Goal: Task Accomplishment & Management: Use online tool/utility

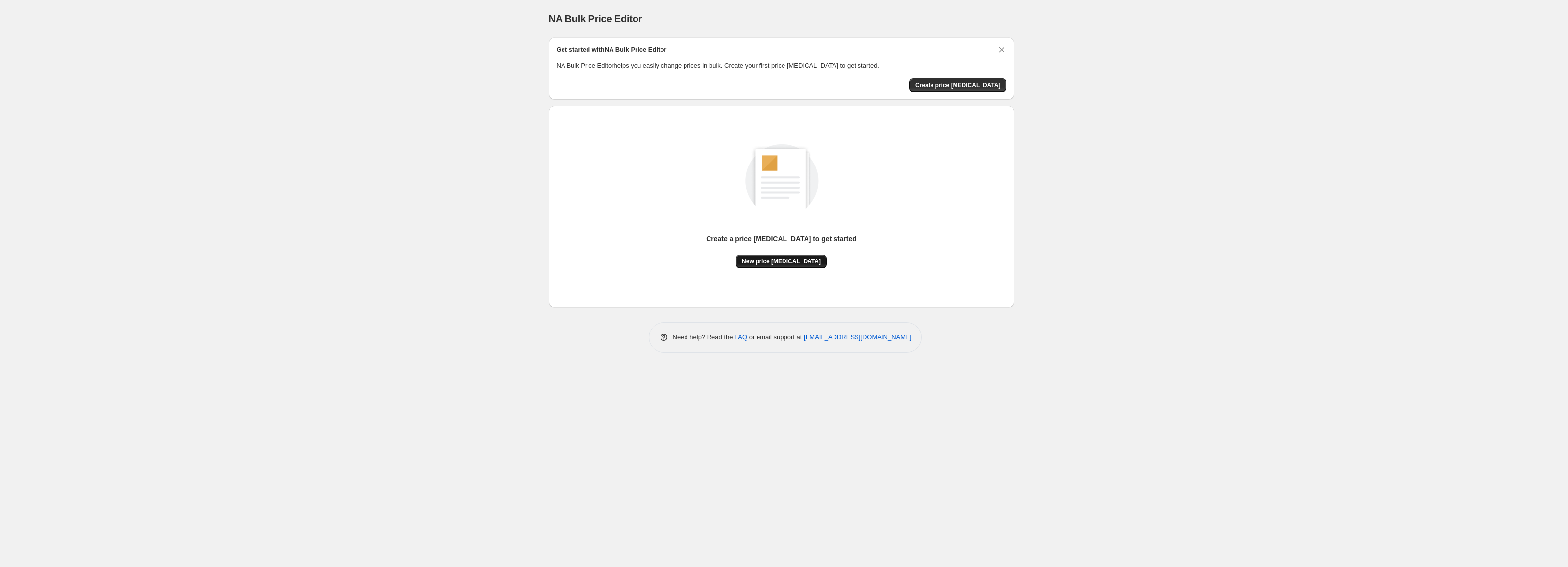
click at [753, 266] on button "New price [MEDICAL_DATA]" at bounding box center [781, 261] width 90 height 14
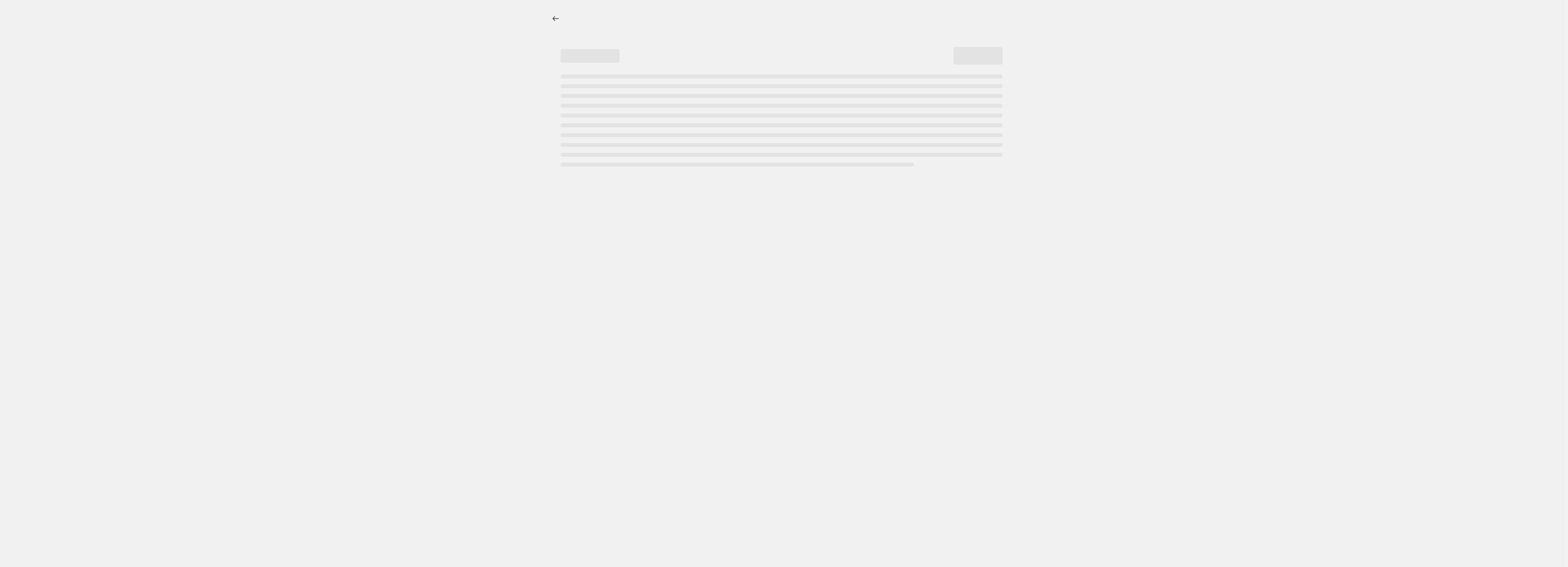
select select "percentage"
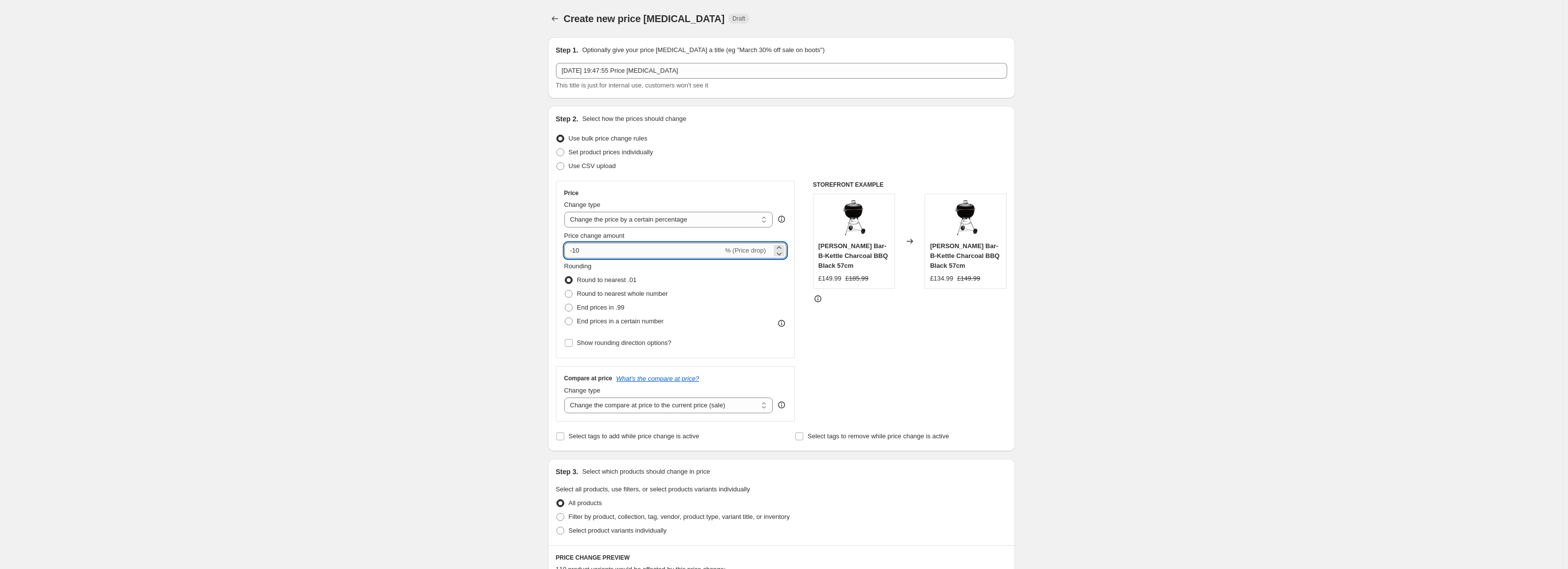
click at [618, 248] on input "-10" at bounding box center [644, 250] width 159 height 16
type input "-23"
click at [502, 246] on div "Create new price [MEDICAL_DATA]. This page is ready Create new price [MEDICAL_D…" at bounding box center [781, 499] width 1562 height 998
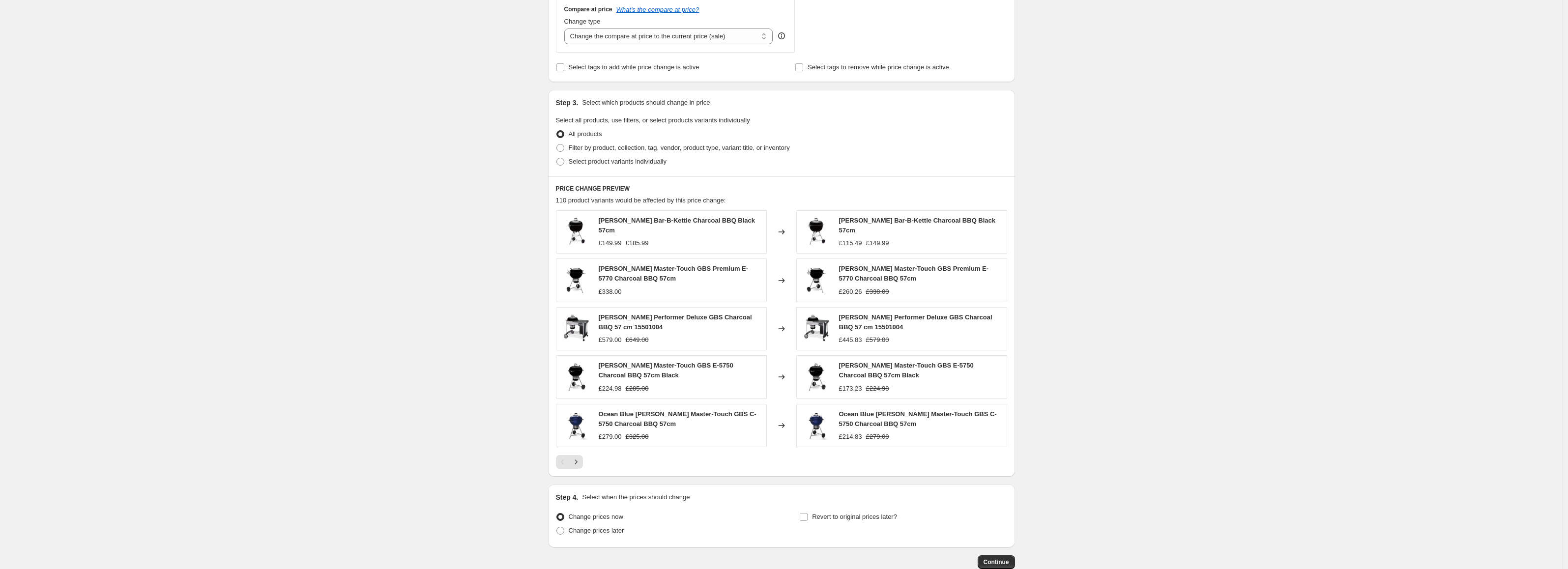
scroll to position [426, 0]
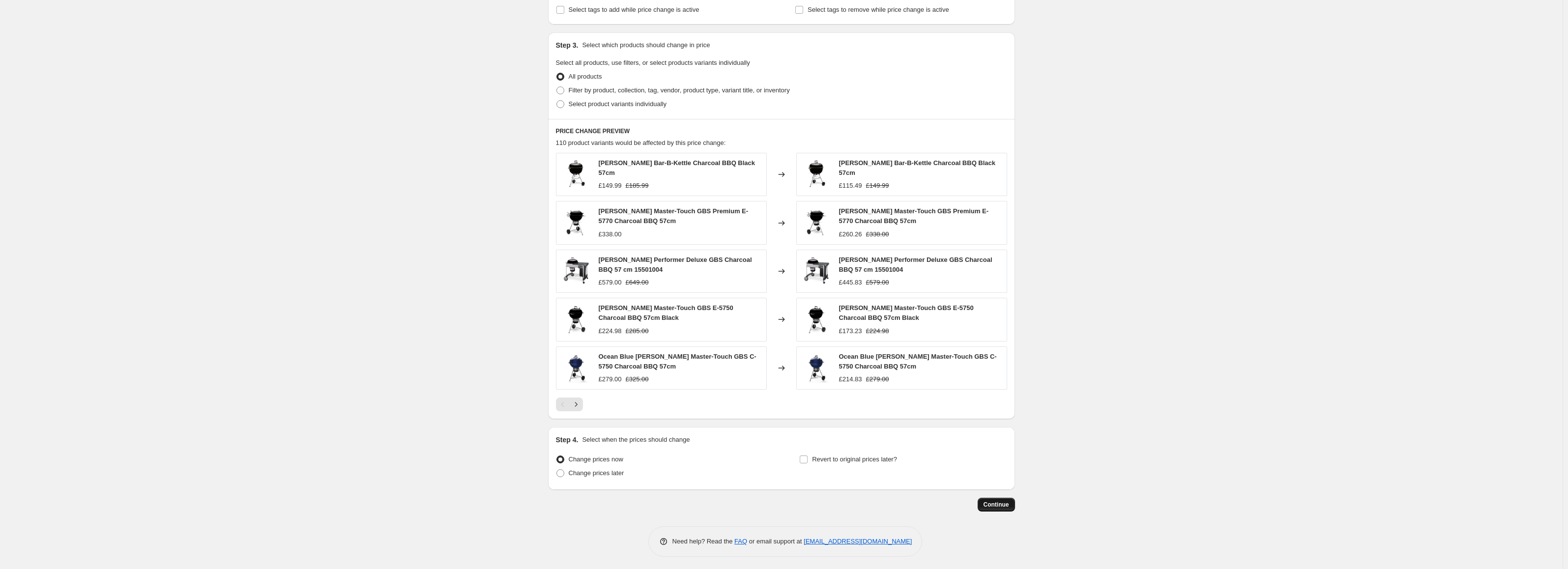
click at [989, 498] on button "Continue" at bounding box center [996, 505] width 37 height 14
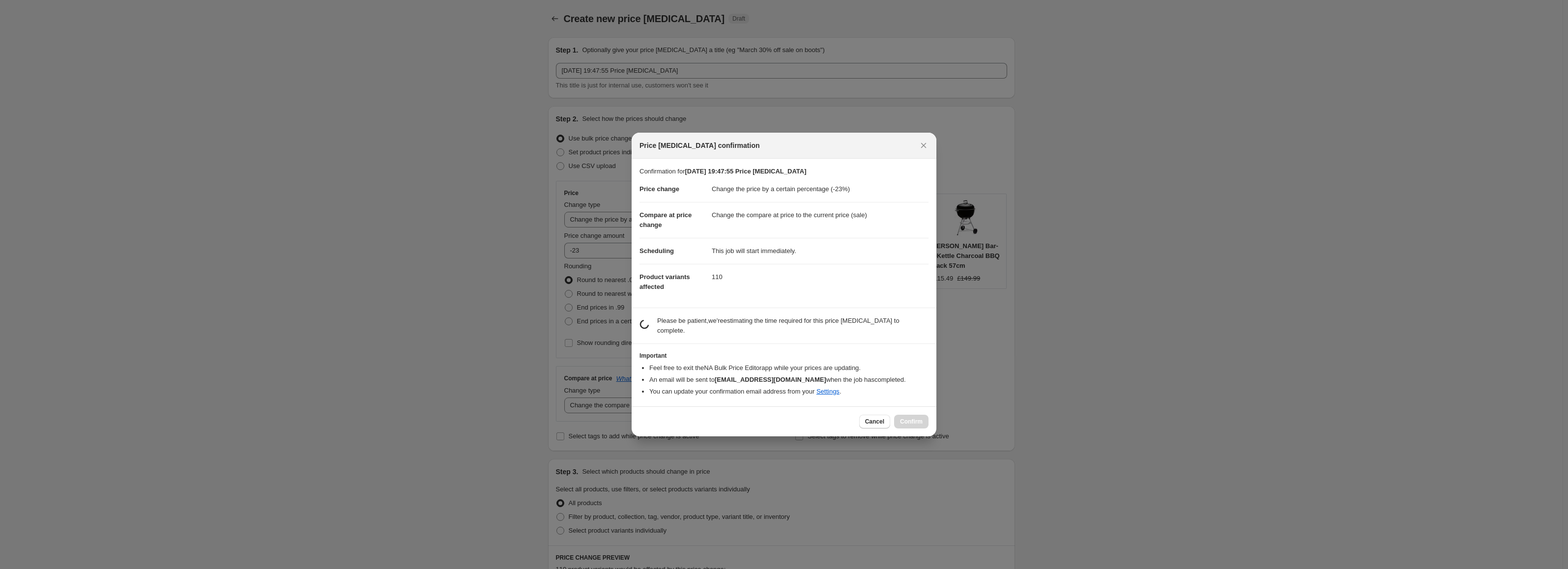
scroll to position [0, 0]
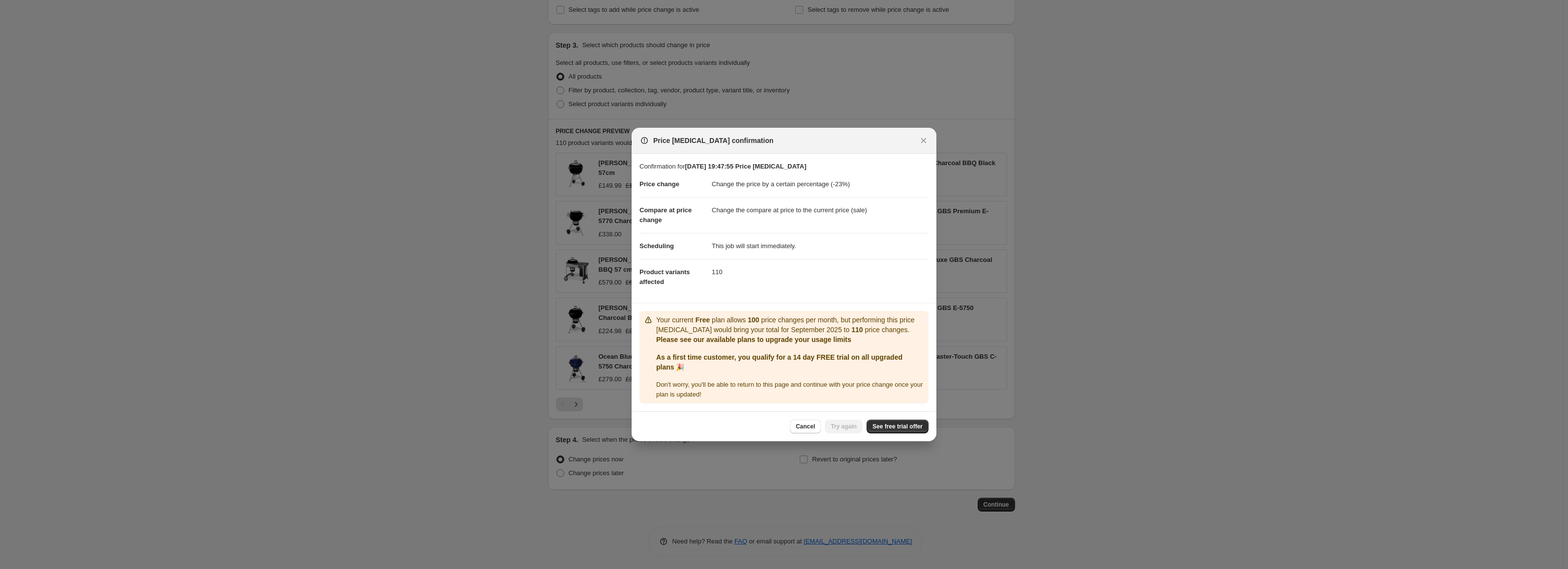
click at [867, 416] on div "Cancel Try again See free trial offer" at bounding box center [784, 426] width 305 height 30
click at [878, 422] on link "See free trial offer" at bounding box center [897, 426] width 62 height 14
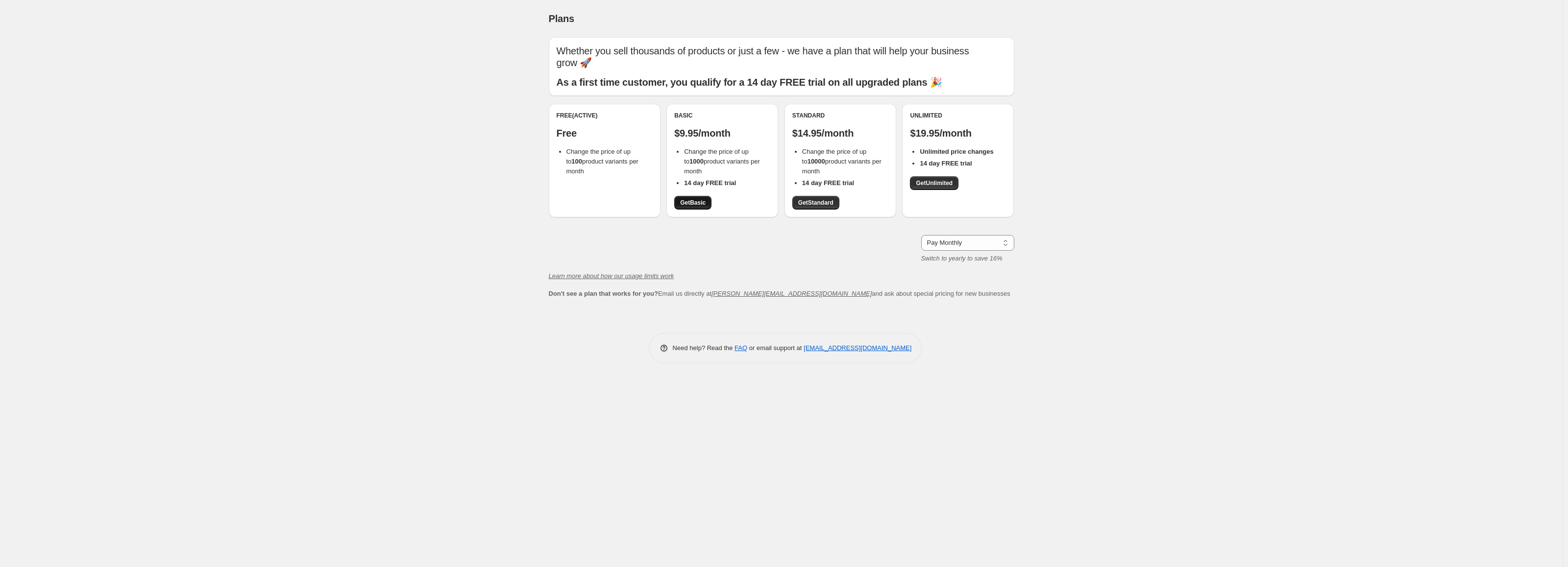
click at [693, 207] on link "Get Basic" at bounding box center [693, 202] width 37 height 14
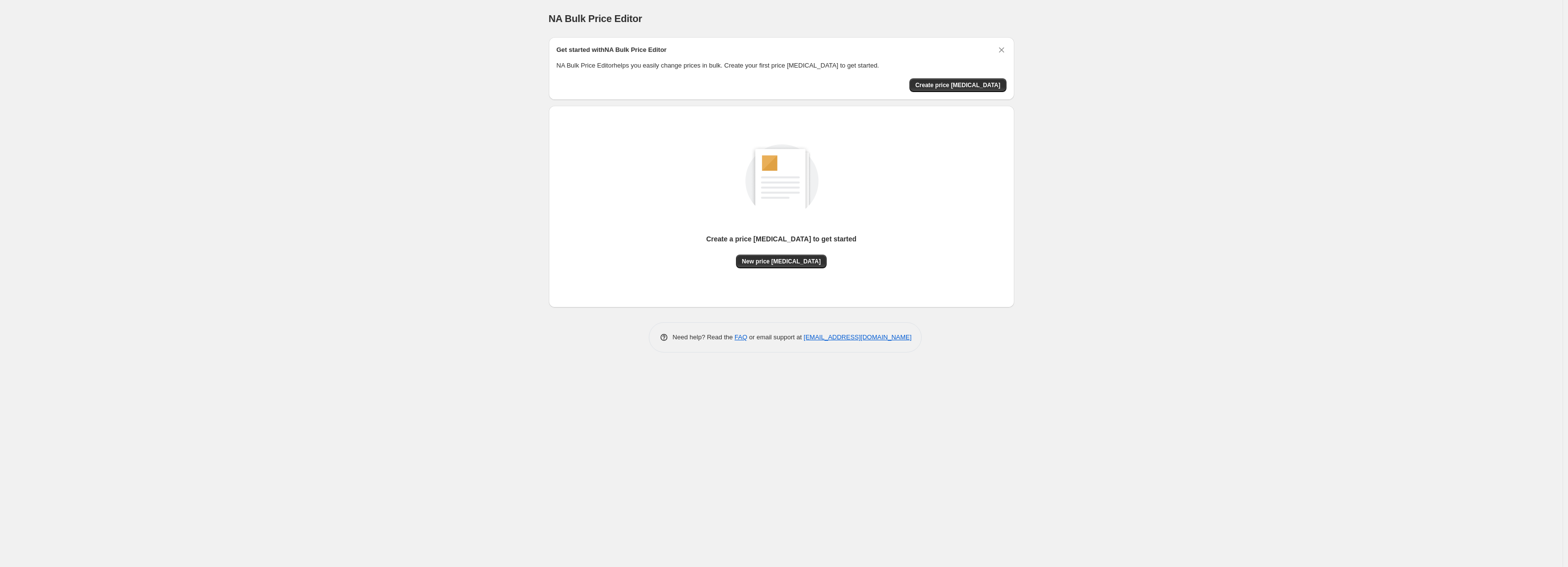
click at [951, 92] on div "Get started with NA Bulk Price Editor NA Bulk Price Editor helps you easily cha…" at bounding box center [782, 69] width 465 height 63
click at [949, 86] on span "Create price change job" at bounding box center [958, 85] width 85 height 8
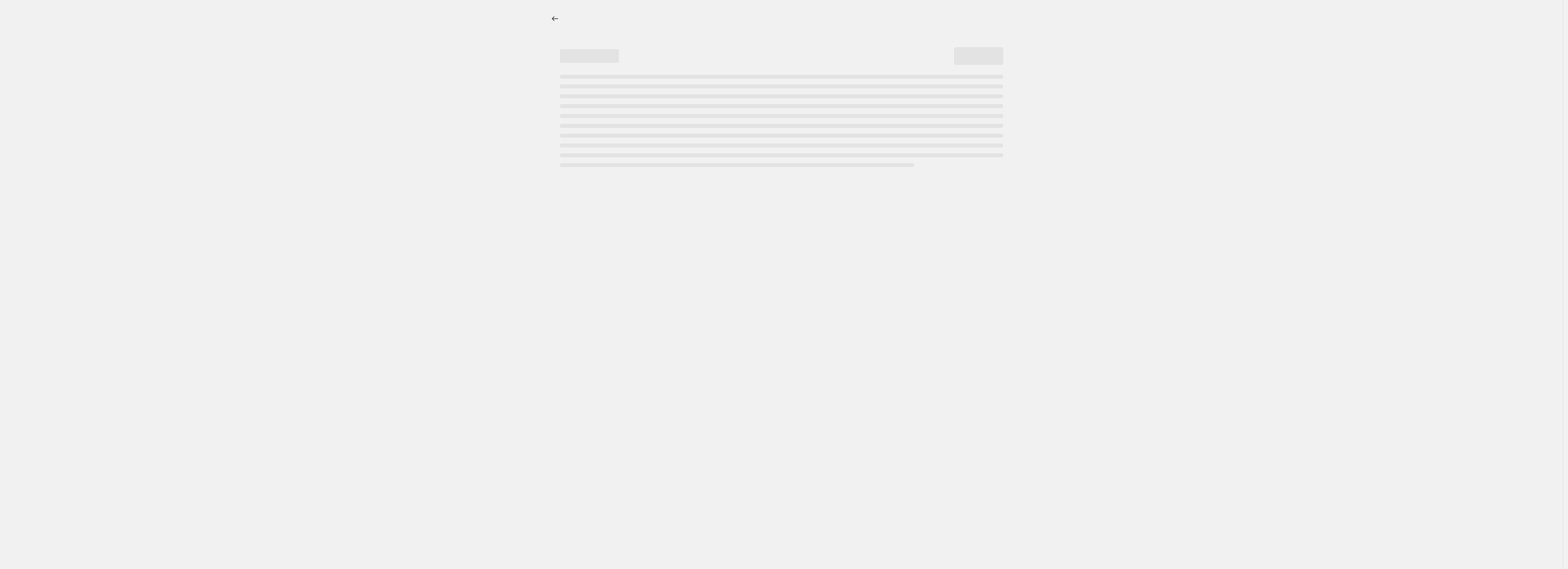
select select "percentage"
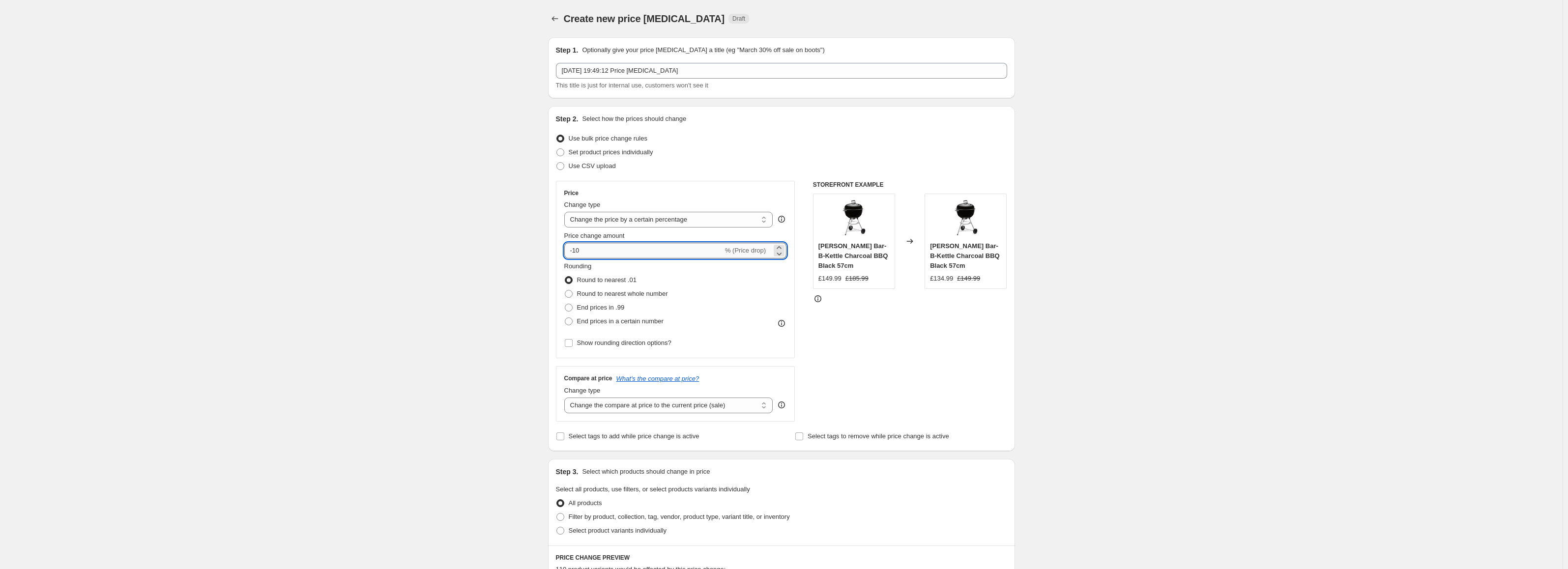
click at [690, 256] on input "-10" at bounding box center [644, 250] width 159 height 16
type input "-15"
click at [507, 246] on div "Create new price change job. This page is ready Create new price change job Dra…" at bounding box center [781, 499] width 1562 height 998
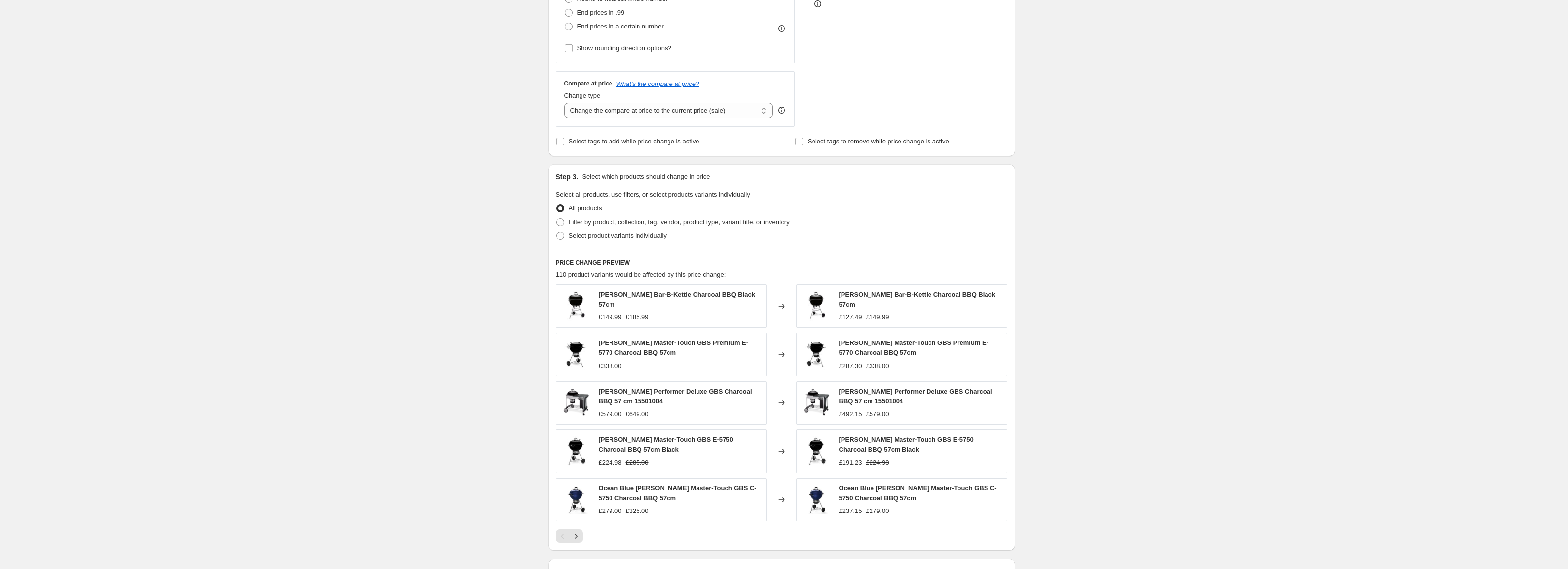
scroll to position [426, 0]
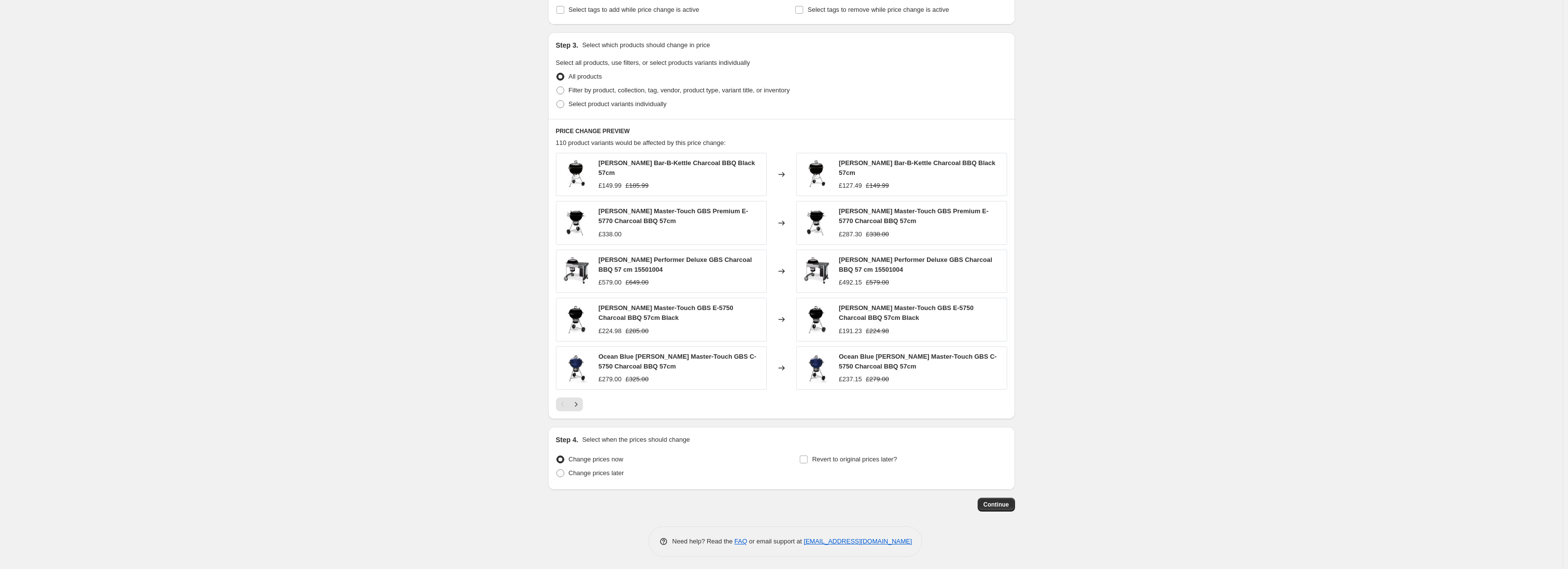
click at [979, 498] on div "Continue" at bounding box center [781, 505] width 467 height 14
click at [990, 502] on span "Continue" at bounding box center [996, 505] width 26 height 8
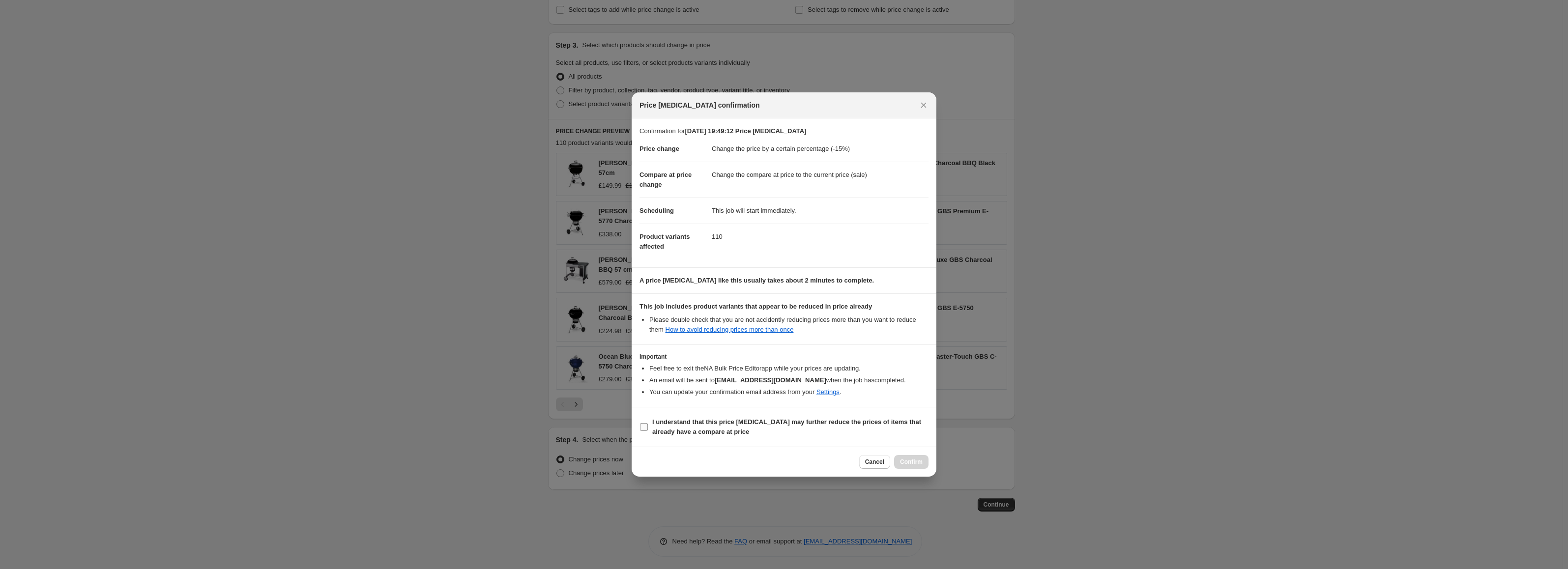
click at [752, 415] on label "I understand that this price [MEDICAL_DATA] may further reduce the prices of it…" at bounding box center [784, 427] width 289 height 24
click at [648, 423] on input "I understand that this price [MEDICAL_DATA] may further reduce the prices of it…" at bounding box center [644, 427] width 8 height 8
click at [753, 421] on b "I understand that this price [MEDICAL_DATA] may further reduce the prices of it…" at bounding box center [786, 426] width 269 height 17
click at [648, 423] on input "I understand that this price [MEDICAL_DATA] may further reduce the prices of it…" at bounding box center [644, 427] width 8 height 8
click at [757, 421] on b "I understand that this price [MEDICAL_DATA] may further reduce the prices of it…" at bounding box center [786, 426] width 269 height 17
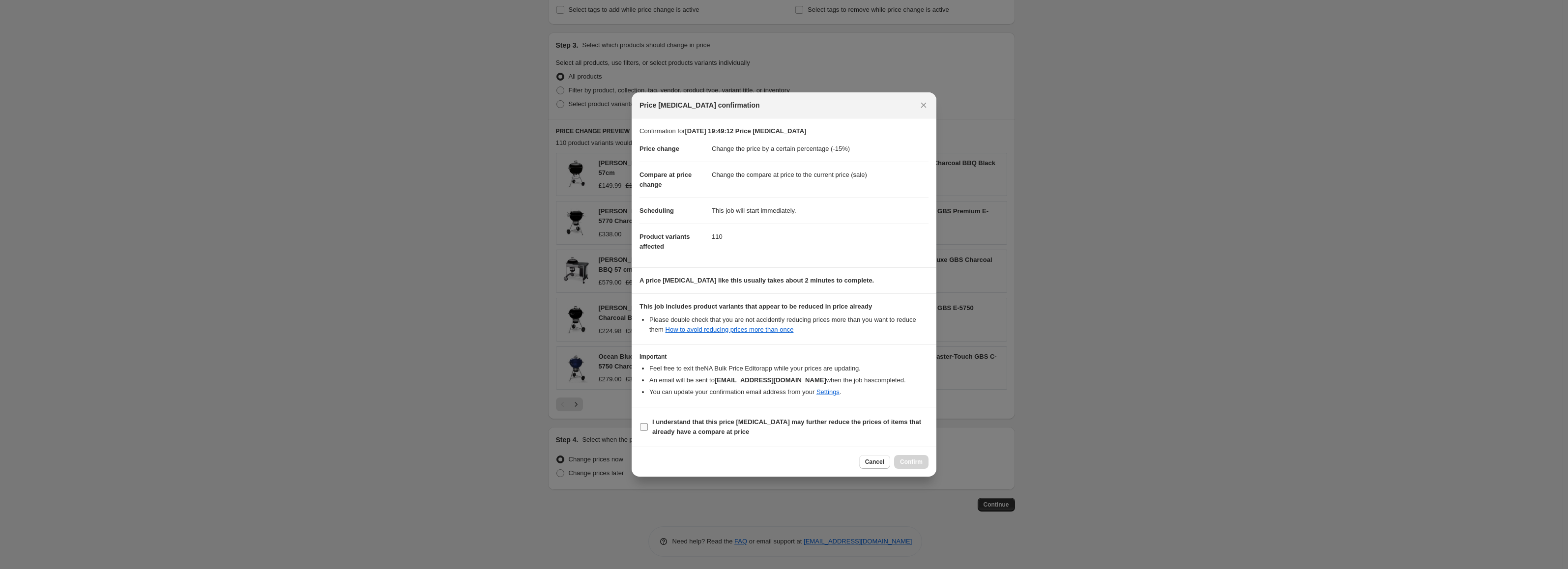
click at [648, 423] on input "I understand that this price [MEDICAL_DATA] may further reduce the prices of it…" at bounding box center [644, 427] width 8 height 8
checkbox input "true"
click at [927, 467] on button "Confirm" at bounding box center [911, 462] width 34 height 14
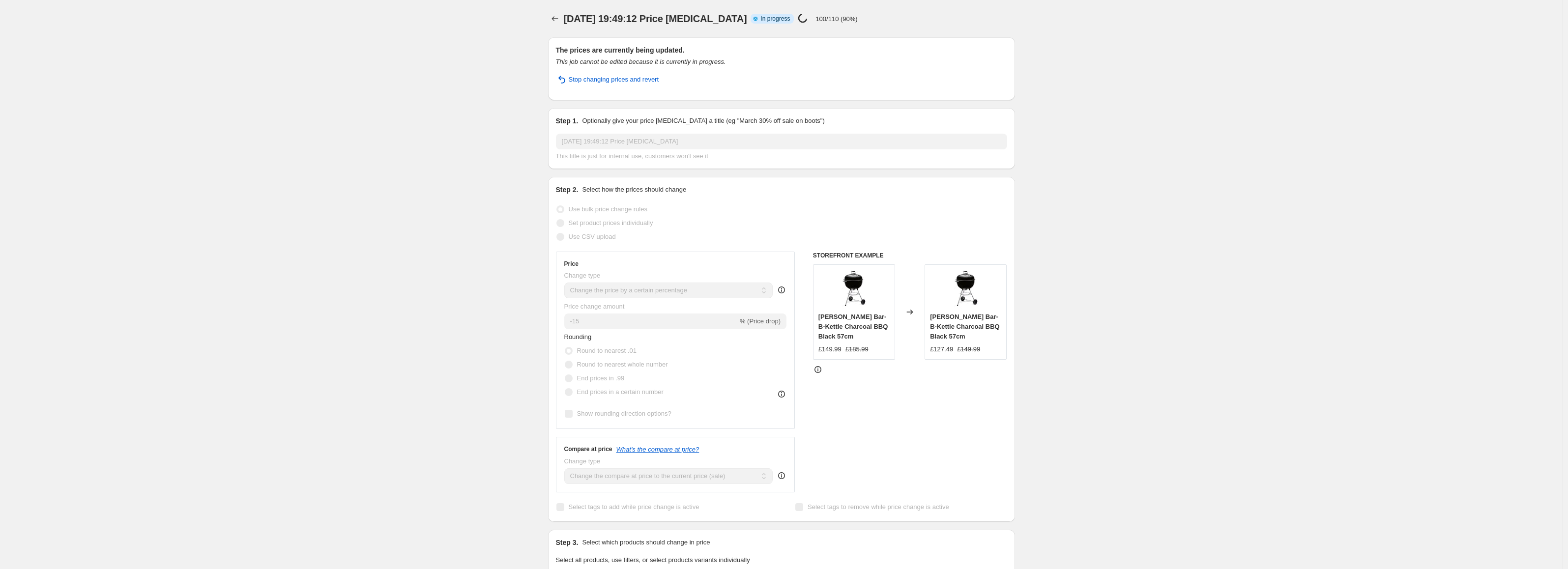
select select "percentage"
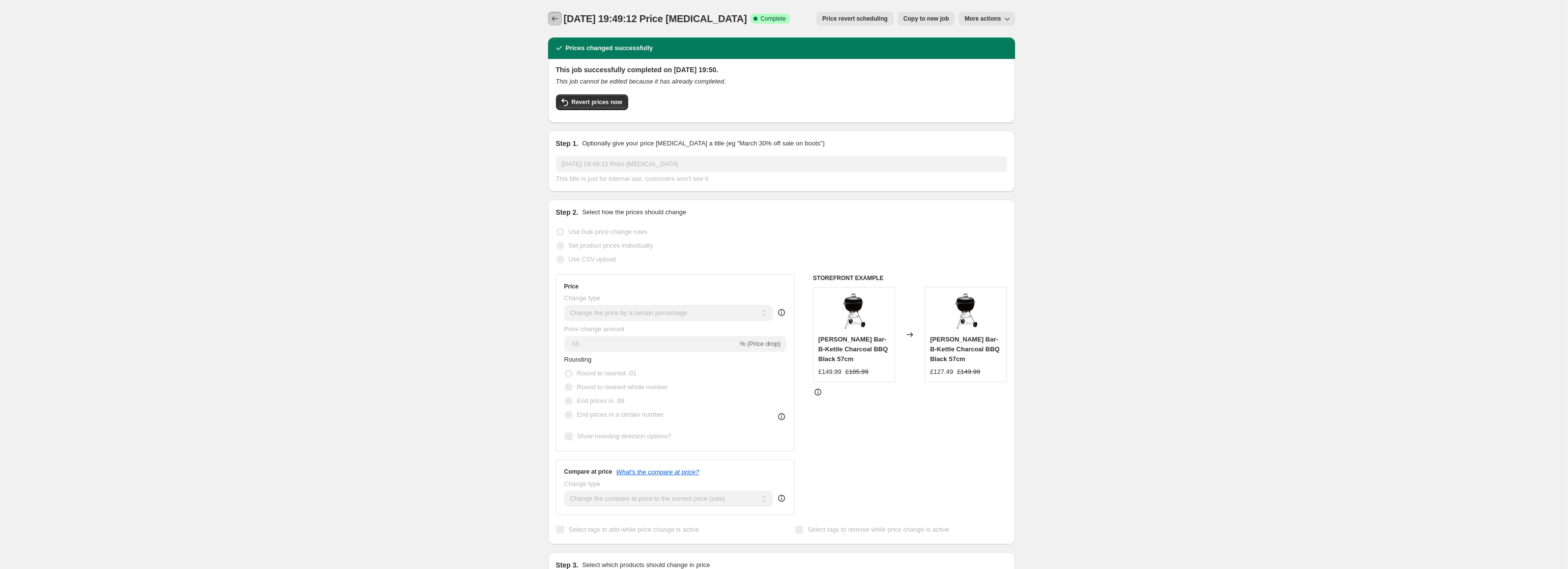
click at [560, 22] on icon "Price change jobs" at bounding box center [555, 18] width 10 height 10
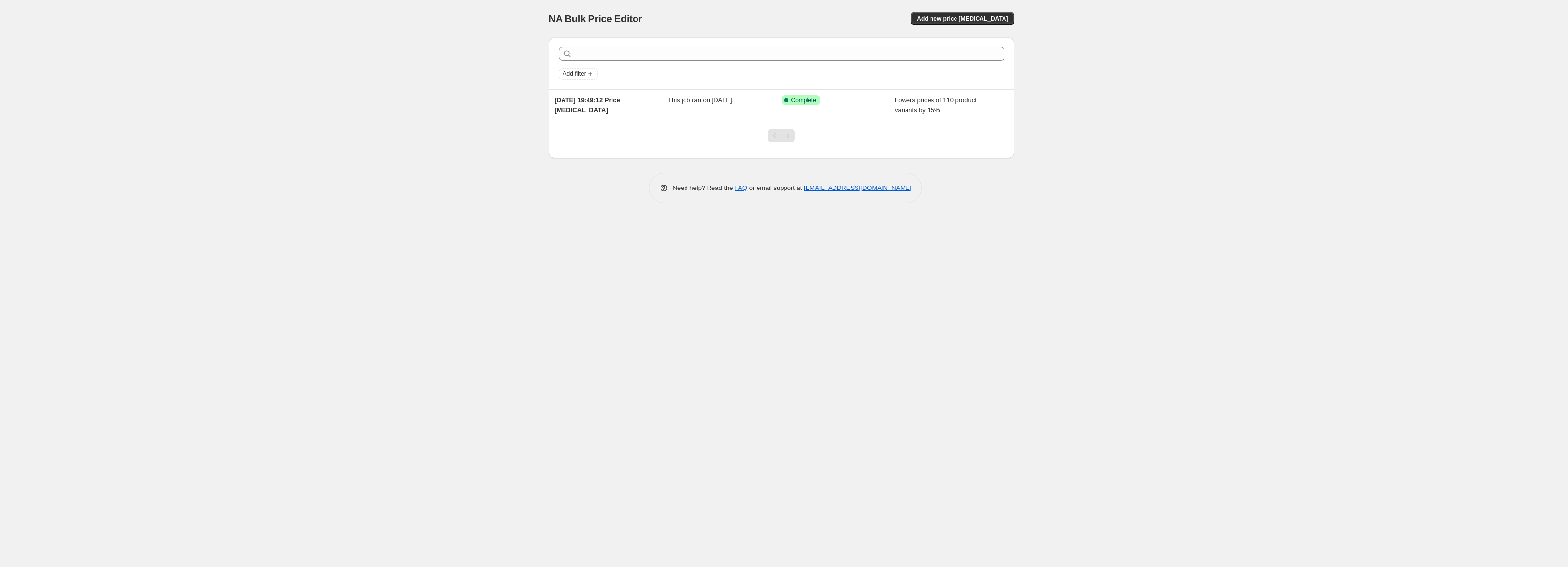
click at [972, 9] on div "NA Bulk Price Editor. This page is ready NA Bulk Price Editor Add new price cha…" at bounding box center [782, 18] width 465 height 37
click at [974, 21] on span "Add new price change job" at bounding box center [962, 18] width 91 height 8
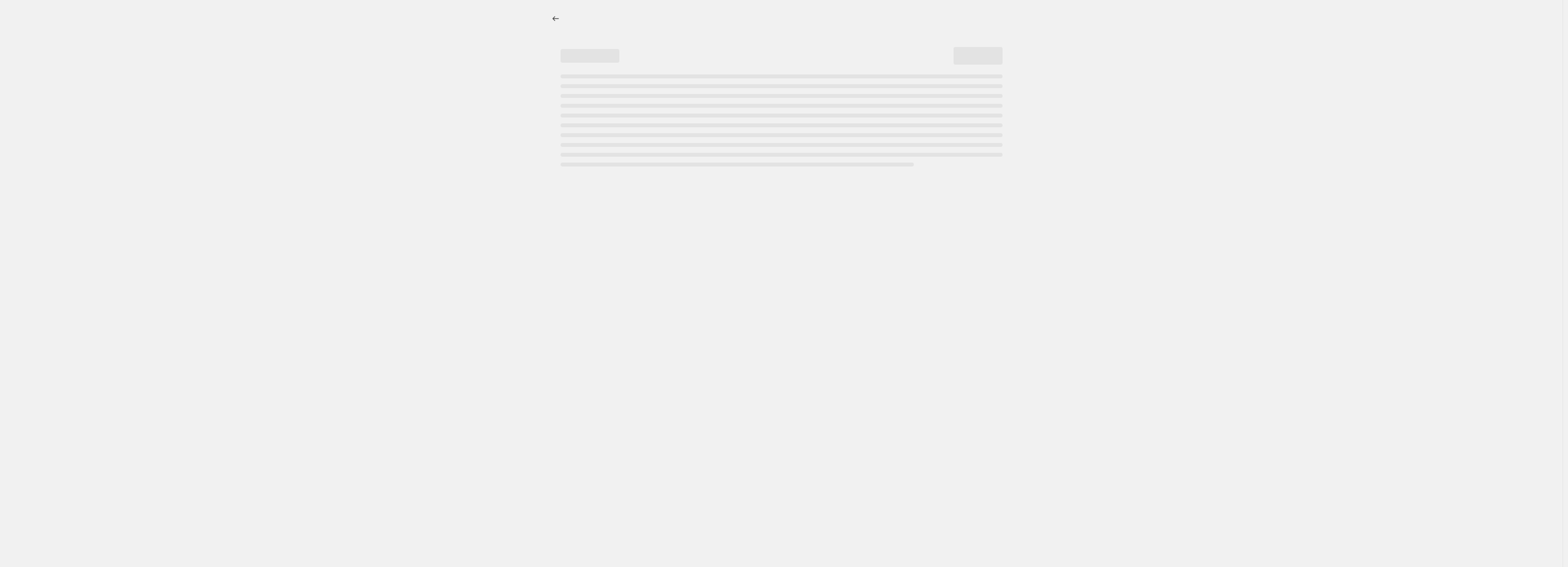
select select "percentage"
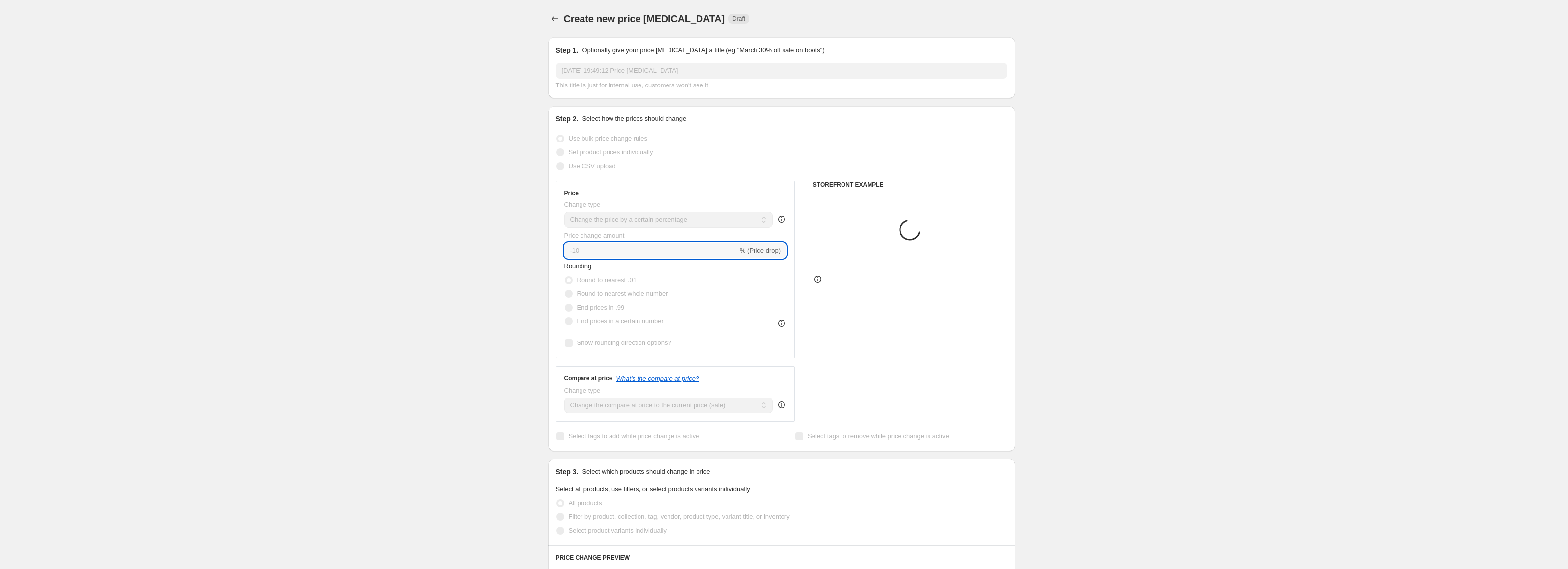
click at [625, 245] on input "-10" at bounding box center [651, 250] width 173 height 16
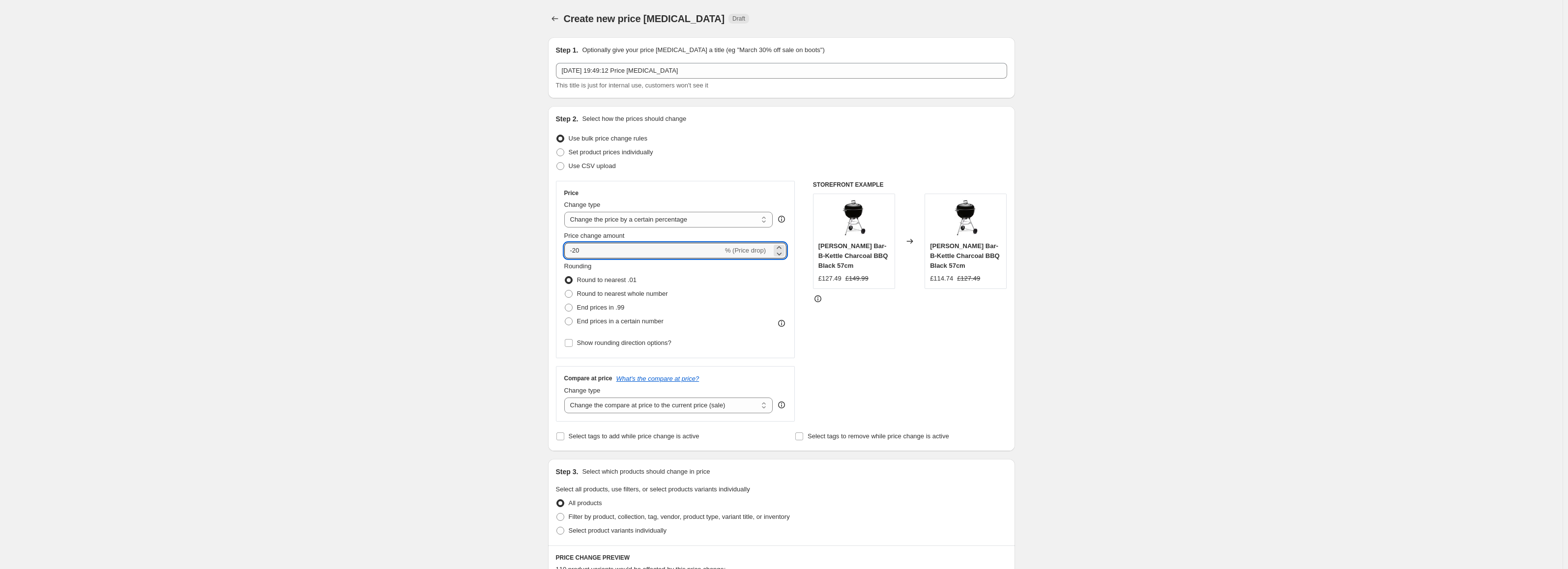
type input "-20"
click at [461, 243] on div "Create new price change job. This page is ready Create new price change job Dra…" at bounding box center [781, 499] width 1562 height 998
click at [593, 308] on span "End prices in .99" at bounding box center [601, 307] width 48 height 7
click at [565, 304] on input "End prices in .99" at bounding box center [565, 304] width 1 height 1
radio input "true"
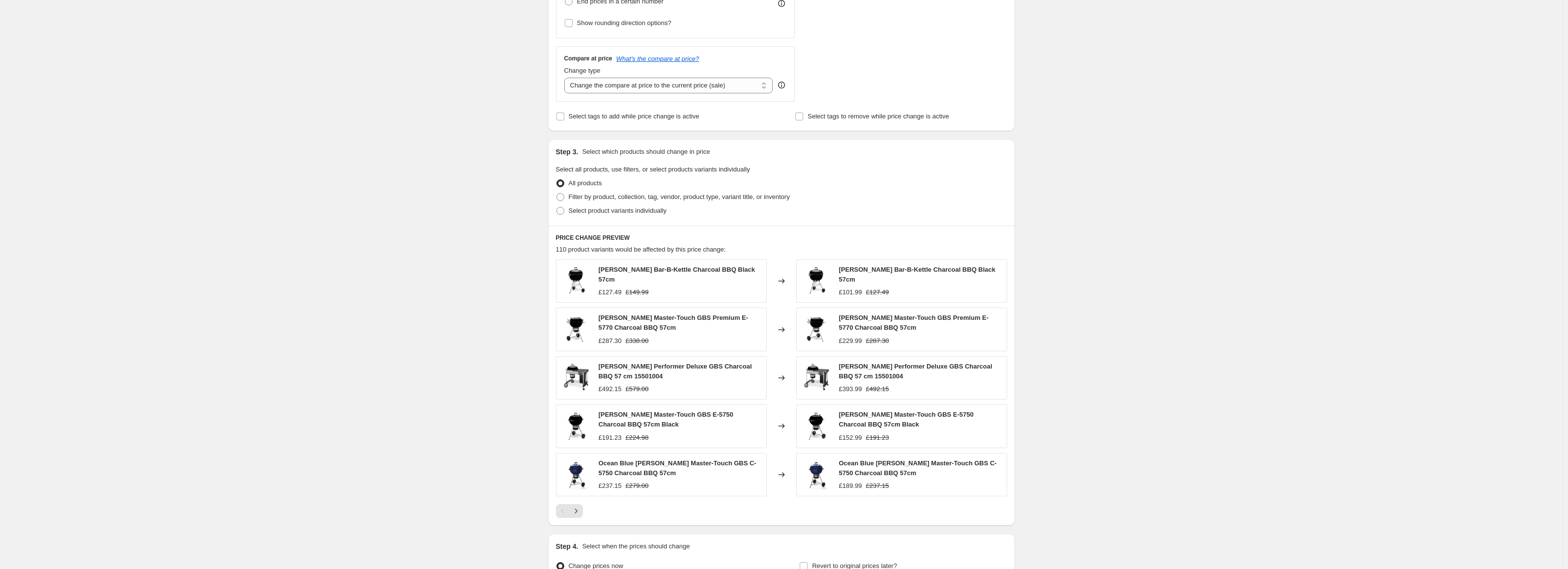
scroll to position [426, 0]
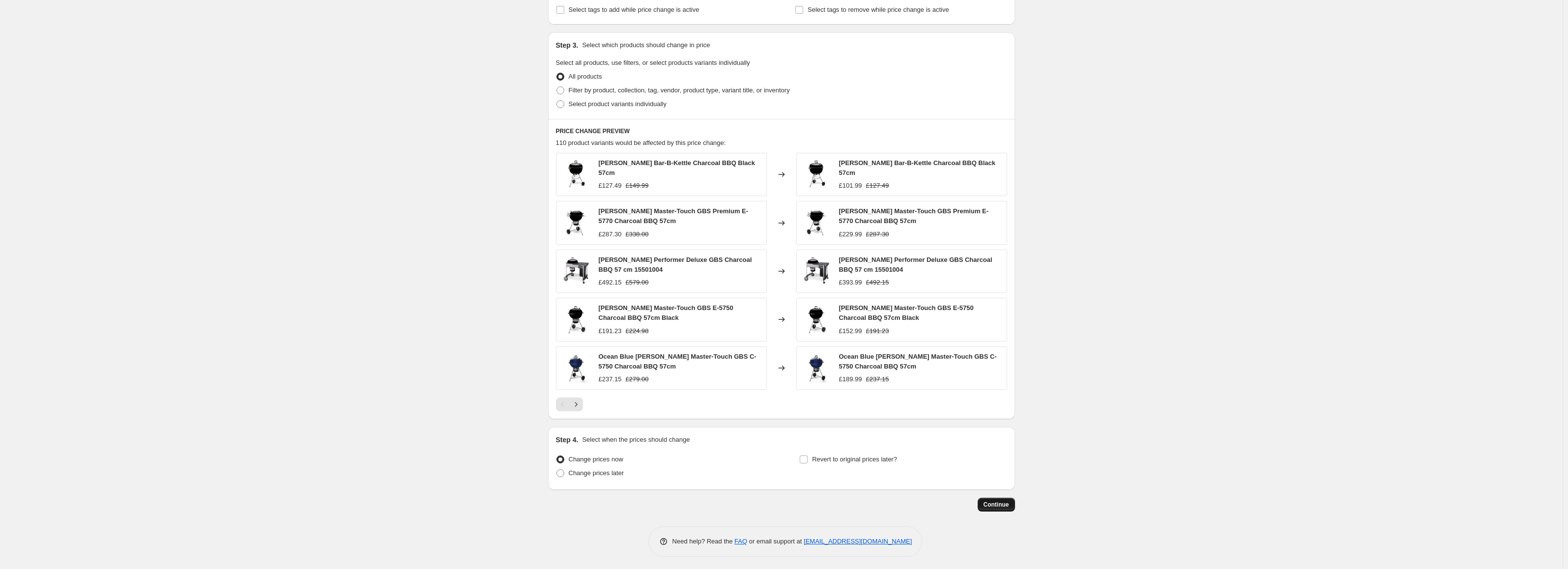
click at [999, 498] on button "Continue" at bounding box center [996, 505] width 37 height 14
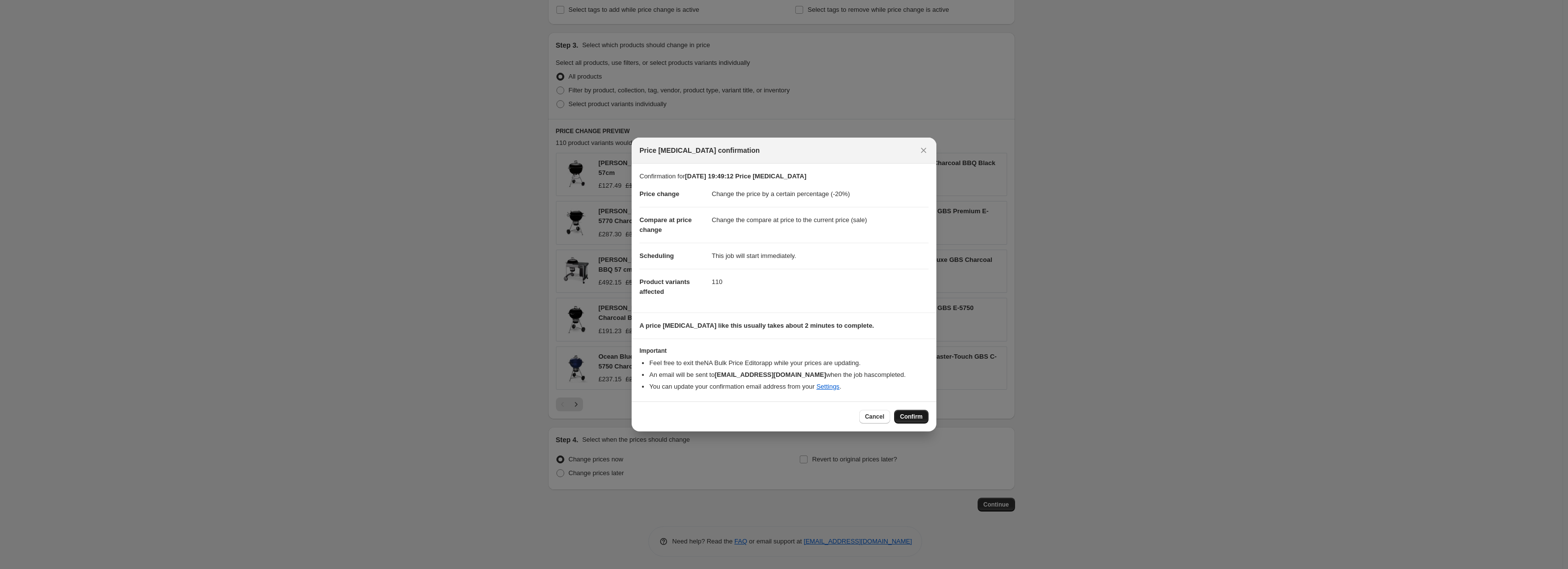
click at [910, 422] on button "Confirm" at bounding box center [911, 417] width 34 height 14
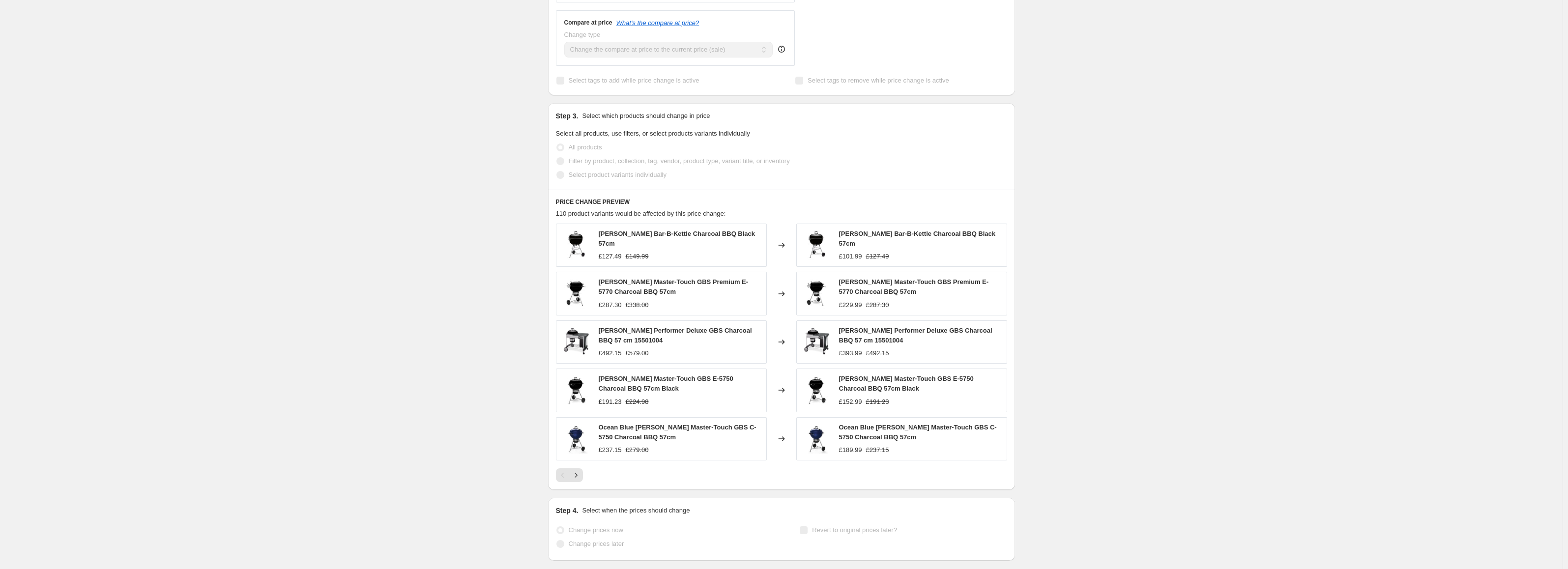
scroll to position [452, 0]
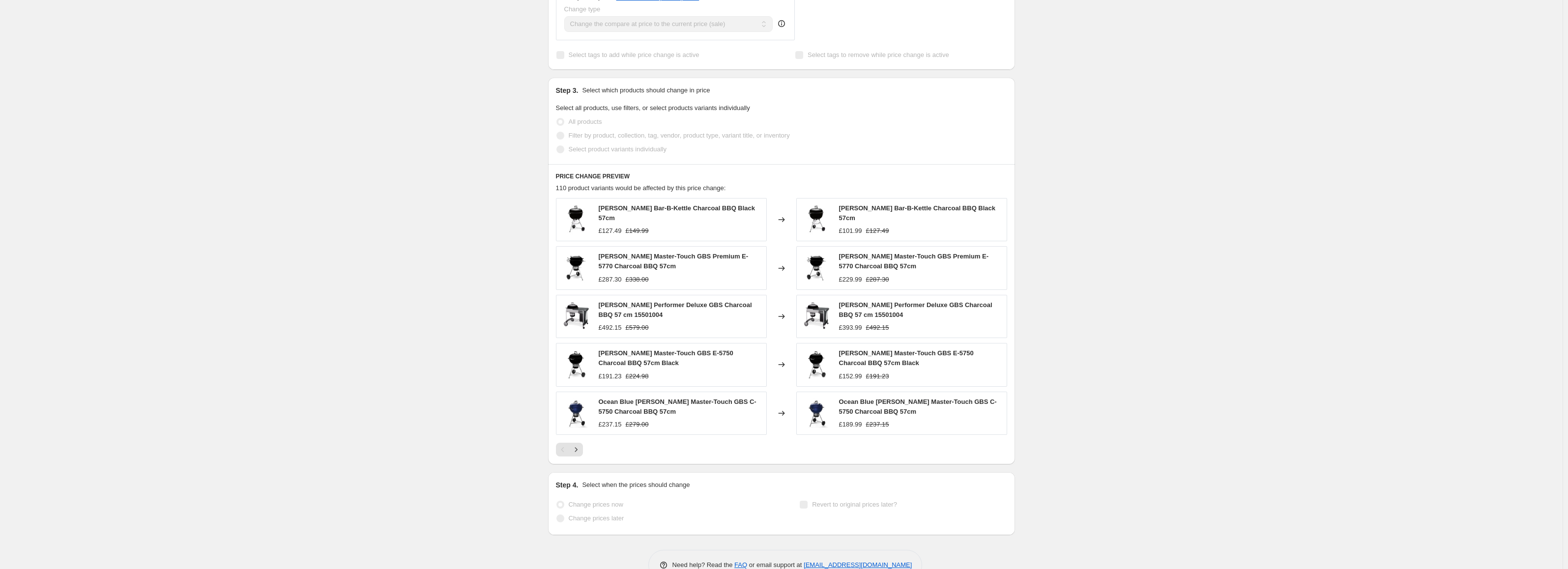
select select "percentage"
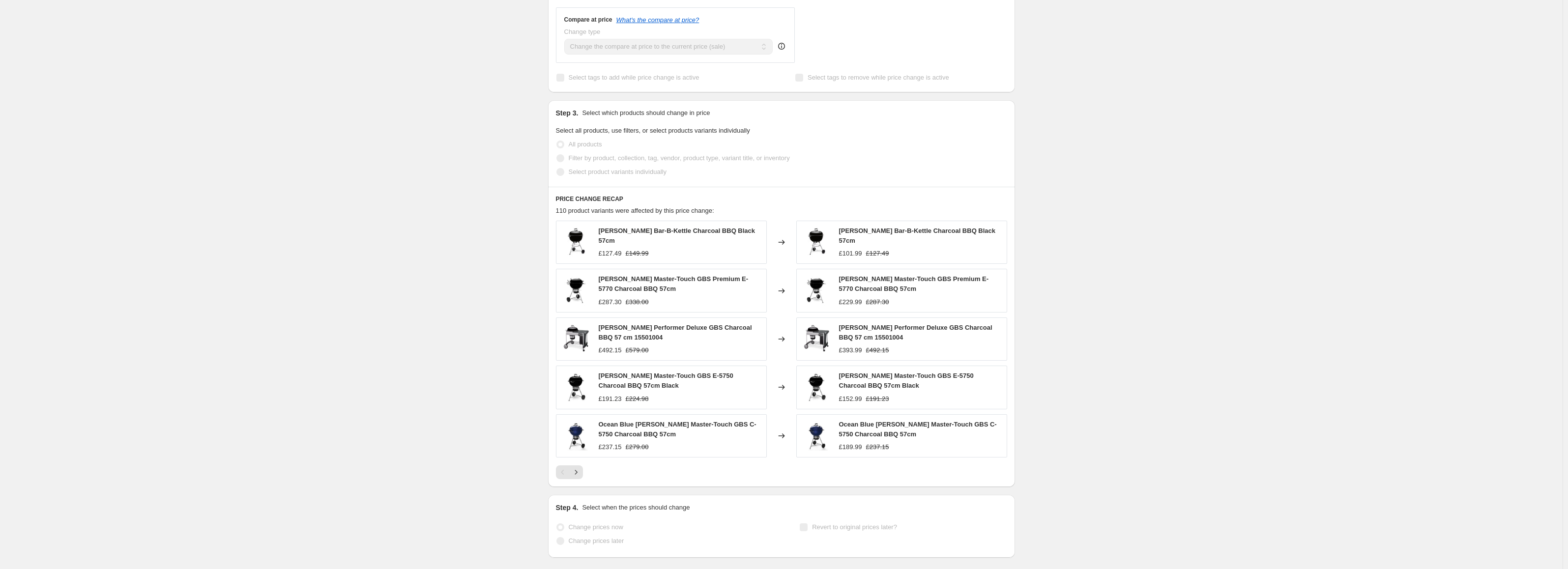
scroll to position [0, 0]
